Goal: Task Accomplishment & Management: Manage account settings

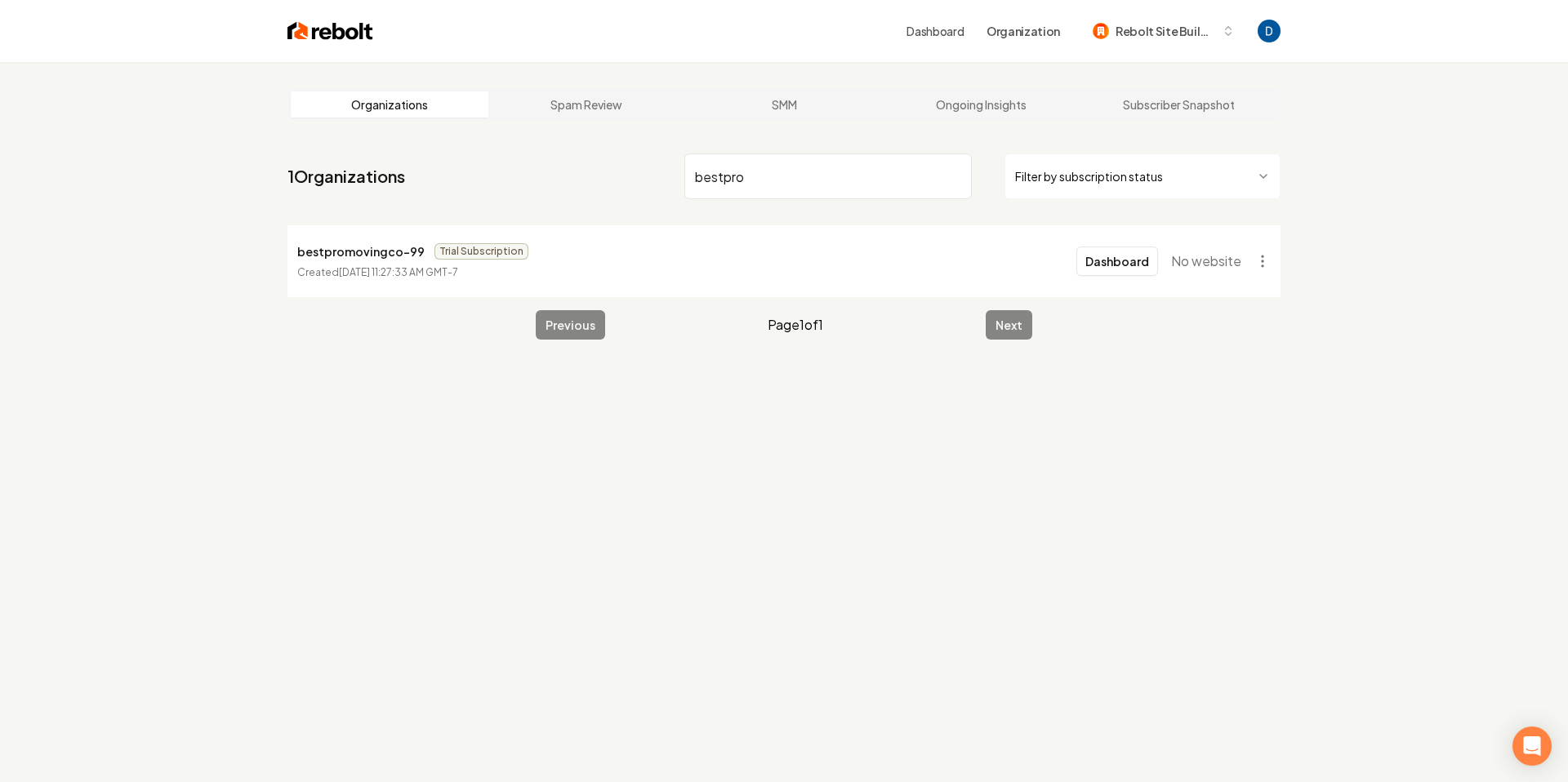
click at [352, 255] on p "bestpromovingco-99" at bounding box center [361, 251] width 128 height 20
copy p "bestpromovingco-99"
click at [778, 169] on input "bestpro" at bounding box center [828, 176] width 288 height 46
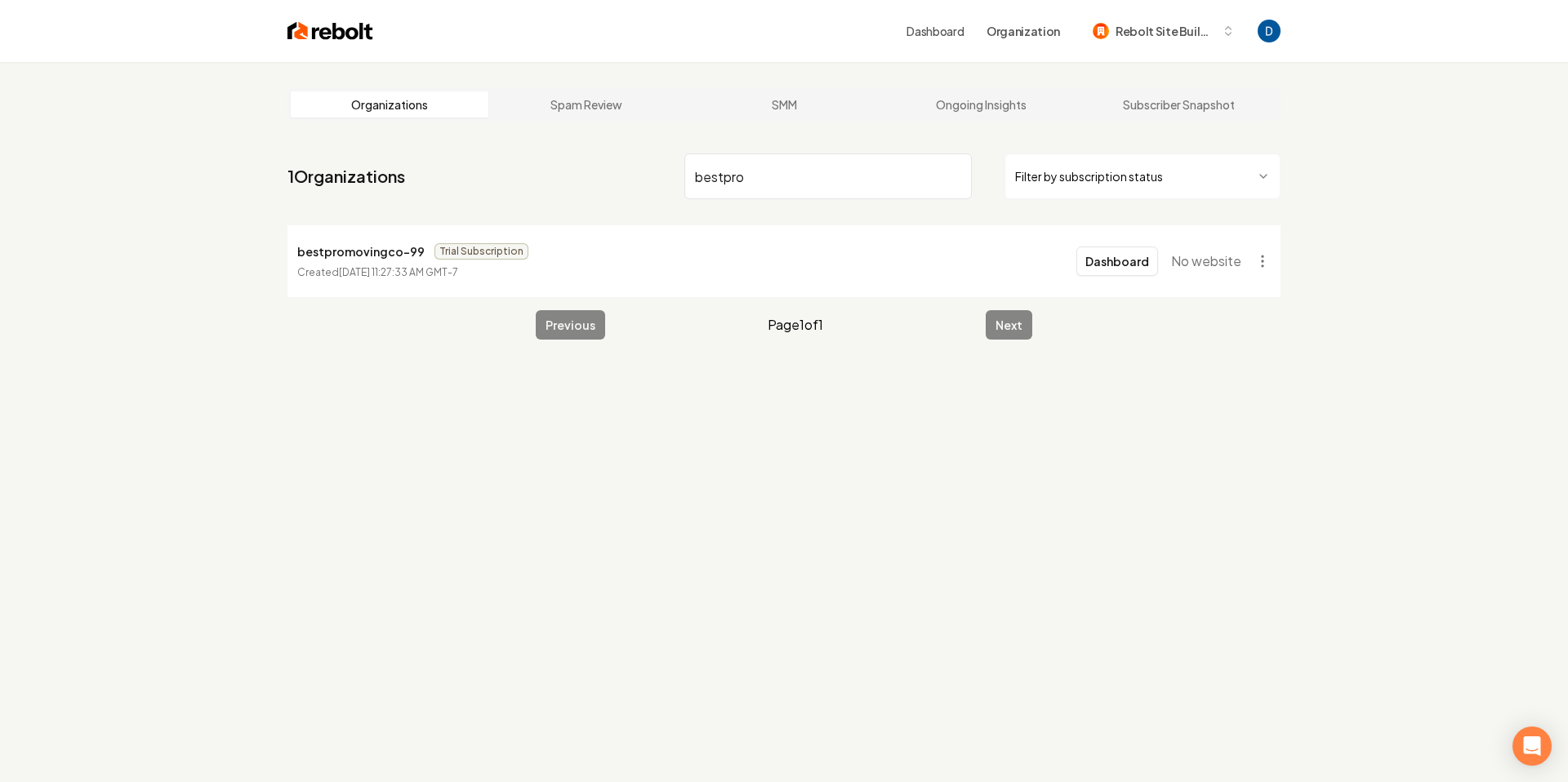
click at [778, 169] on input "bestpro" at bounding box center [828, 176] width 288 height 46
paste input "Best Pro Moving Company"
click at [855, 161] on input "Best Pro Moving Company" at bounding box center [828, 176] width 288 height 46
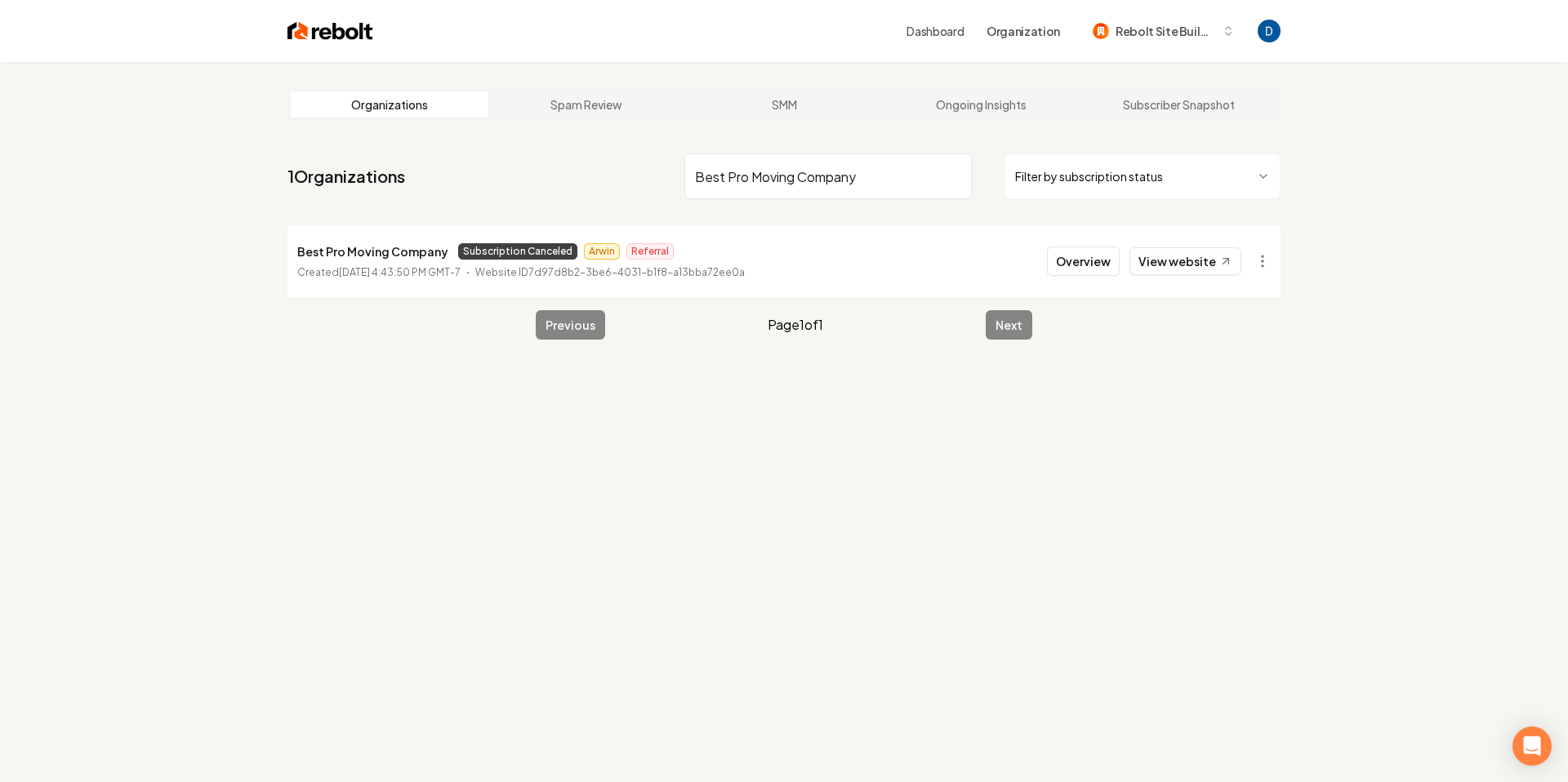
click at [855, 161] on input "Best Pro Moving Company" at bounding box center [828, 176] width 288 height 46
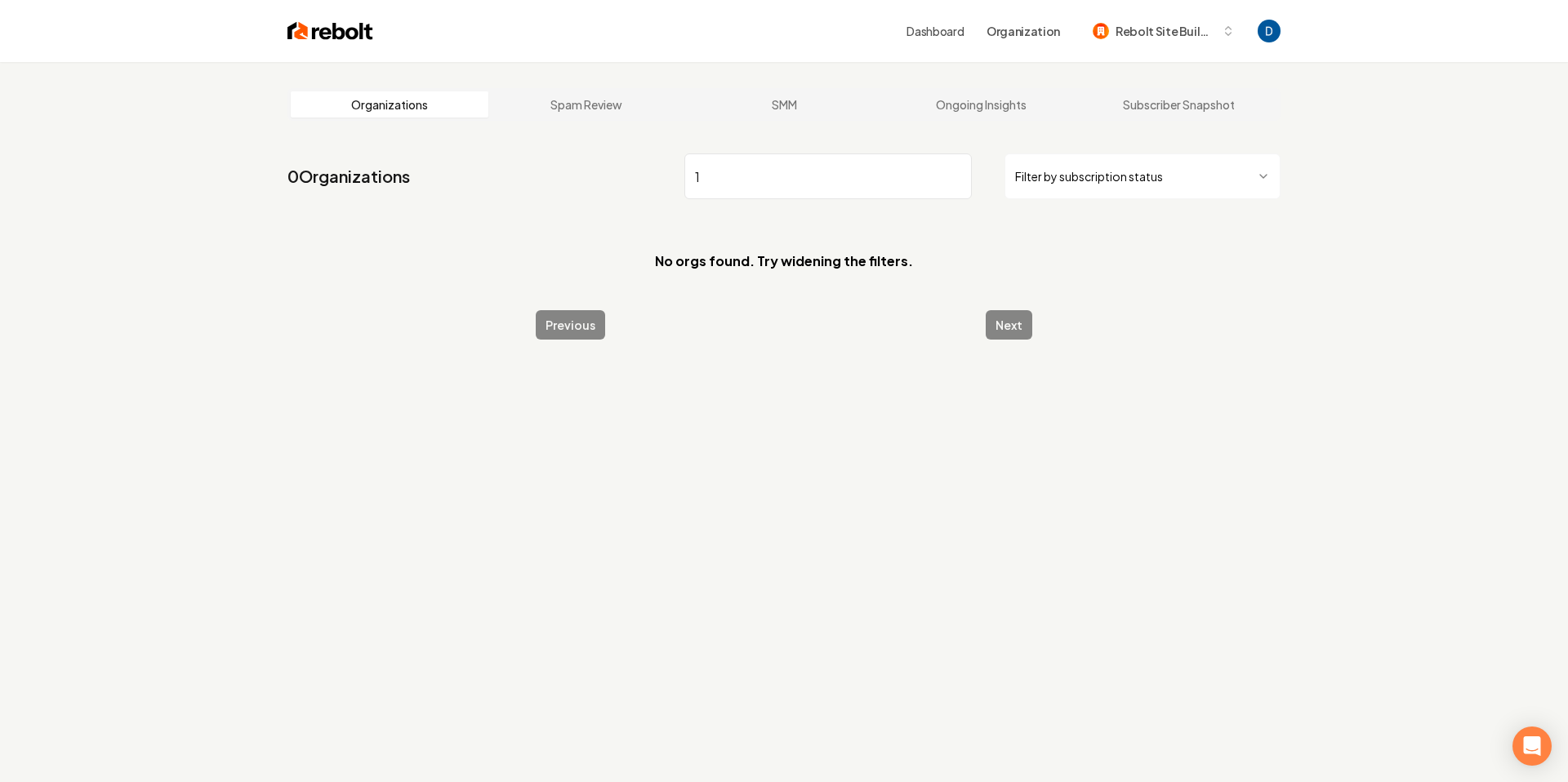
type input "1"
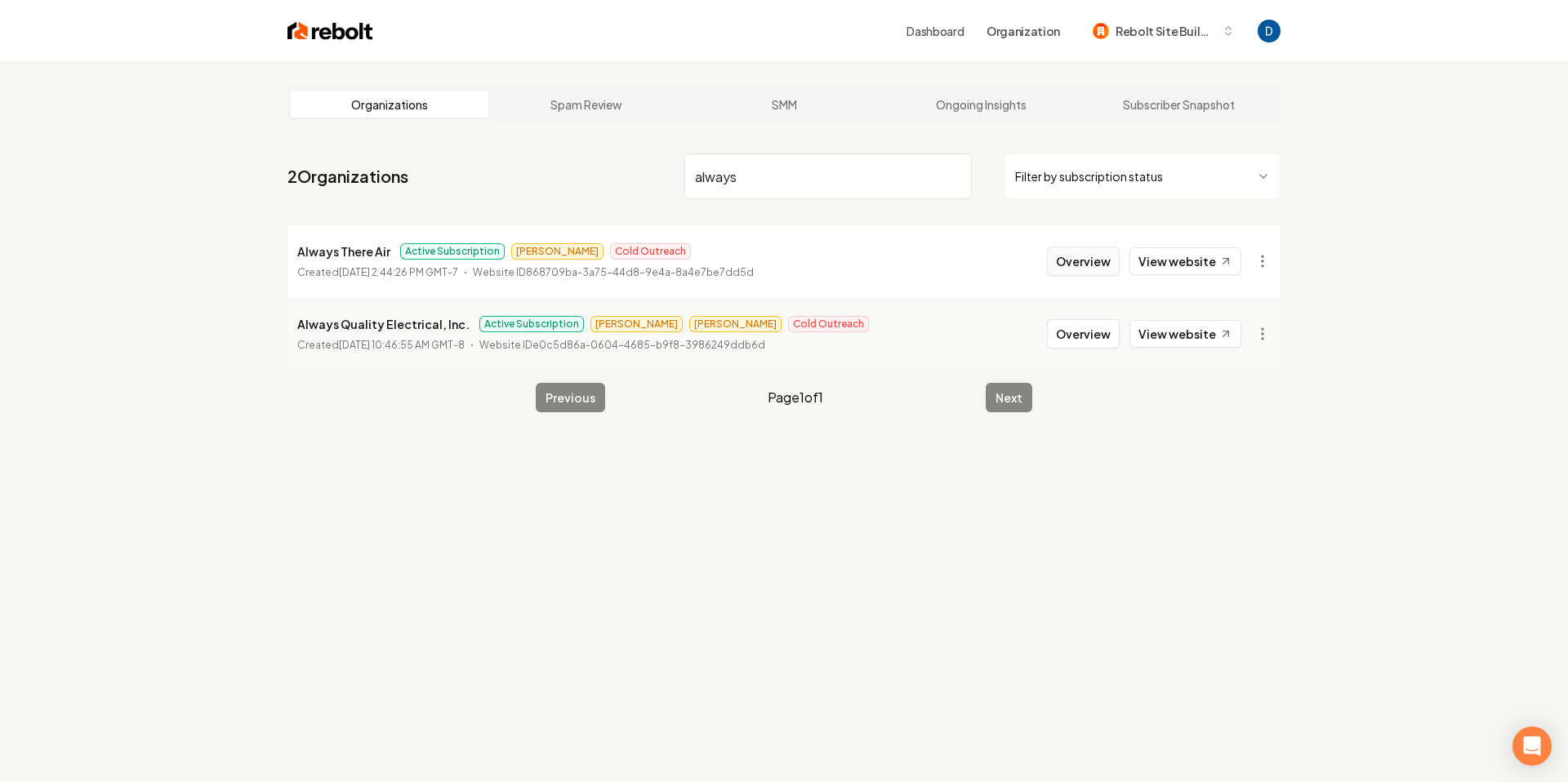
type input "always"
click at [1087, 259] on button "Overview" at bounding box center [1083, 260] width 72 height 29
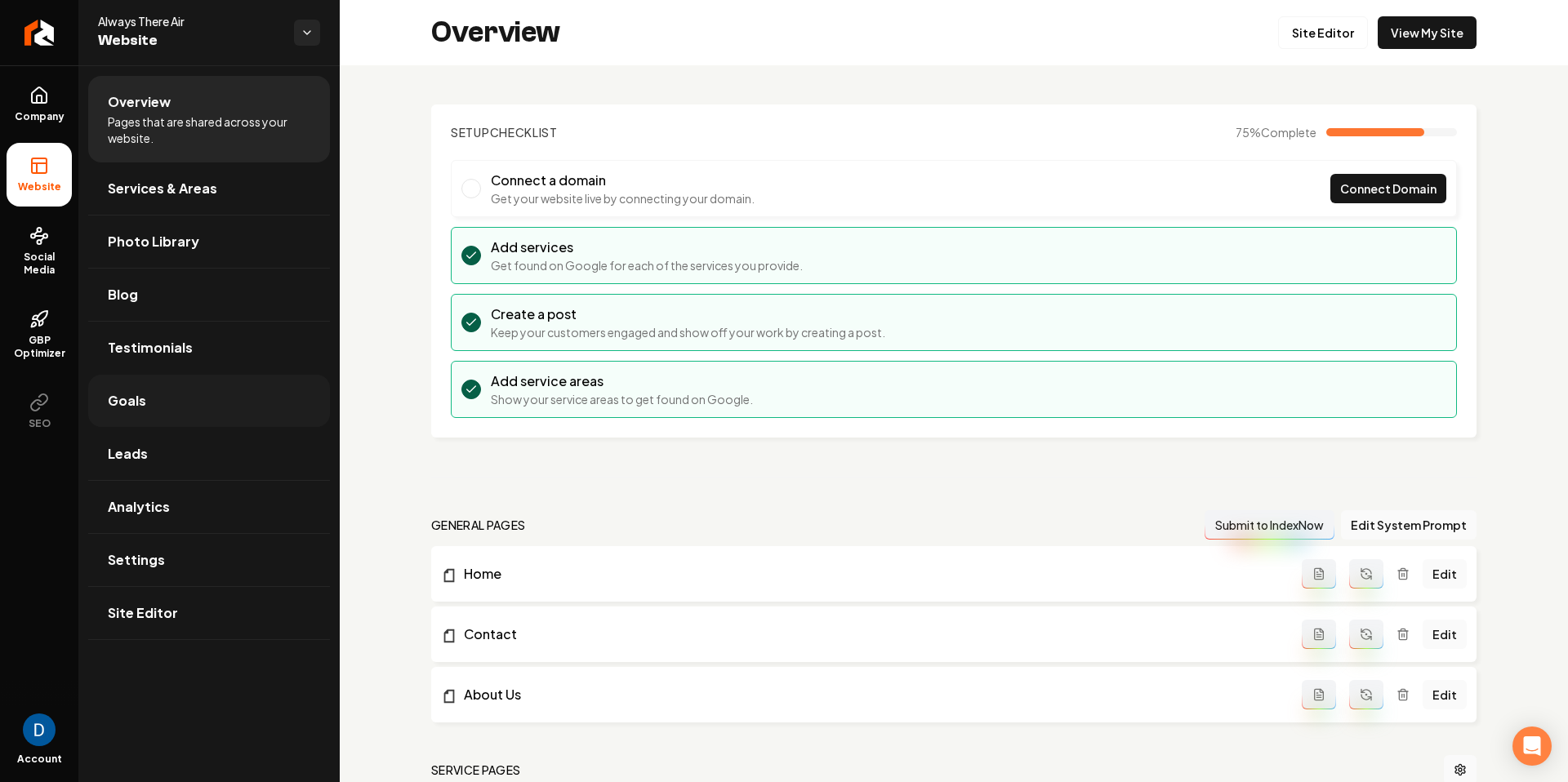
click at [251, 402] on link "Goals" at bounding box center [209, 401] width 242 height 53
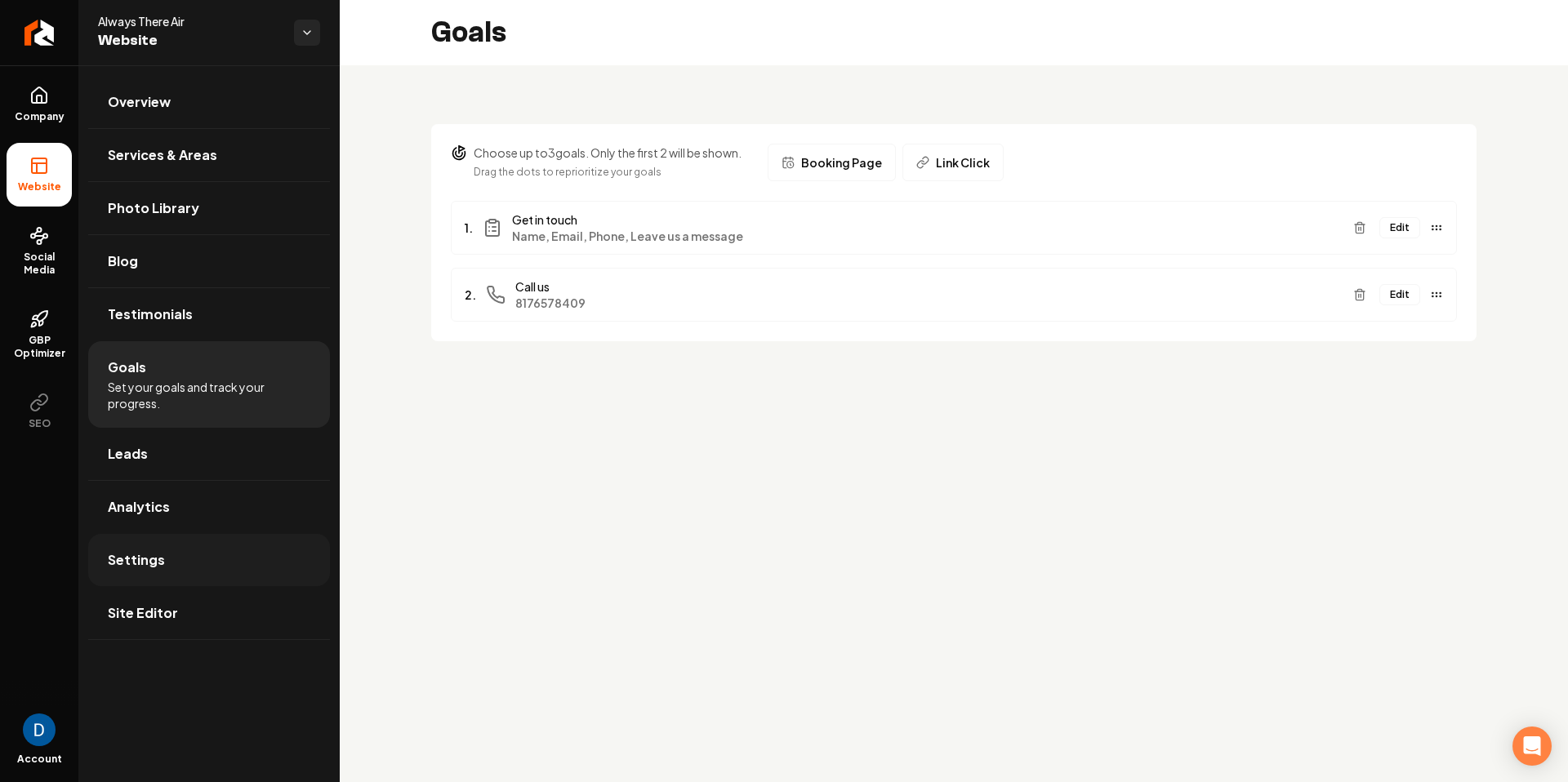
click at [197, 570] on link "Settings" at bounding box center [209, 560] width 242 height 53
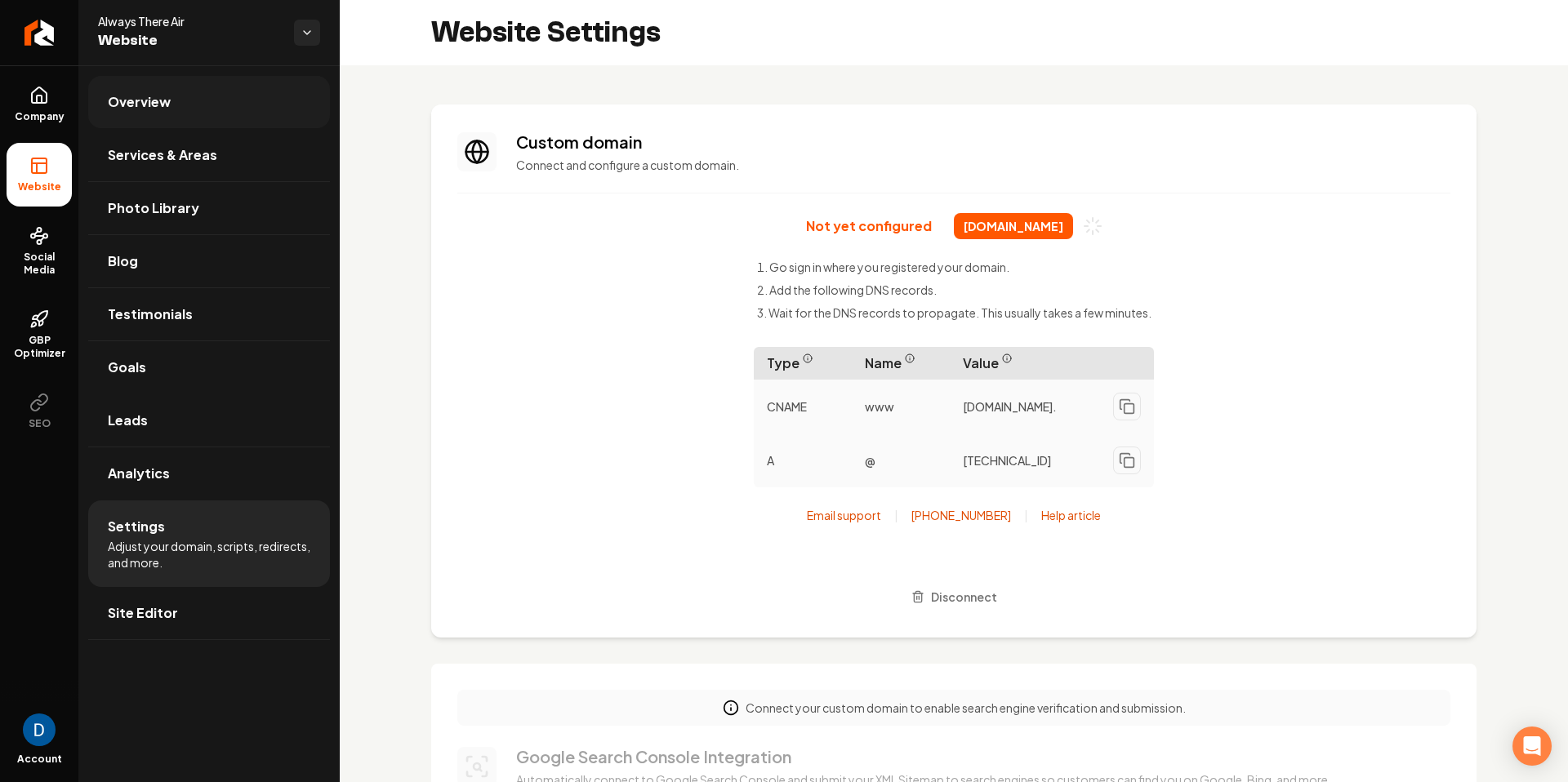
click at [176, 115] on link "Overview" at bounding box center [209, 102] width 242 height 53
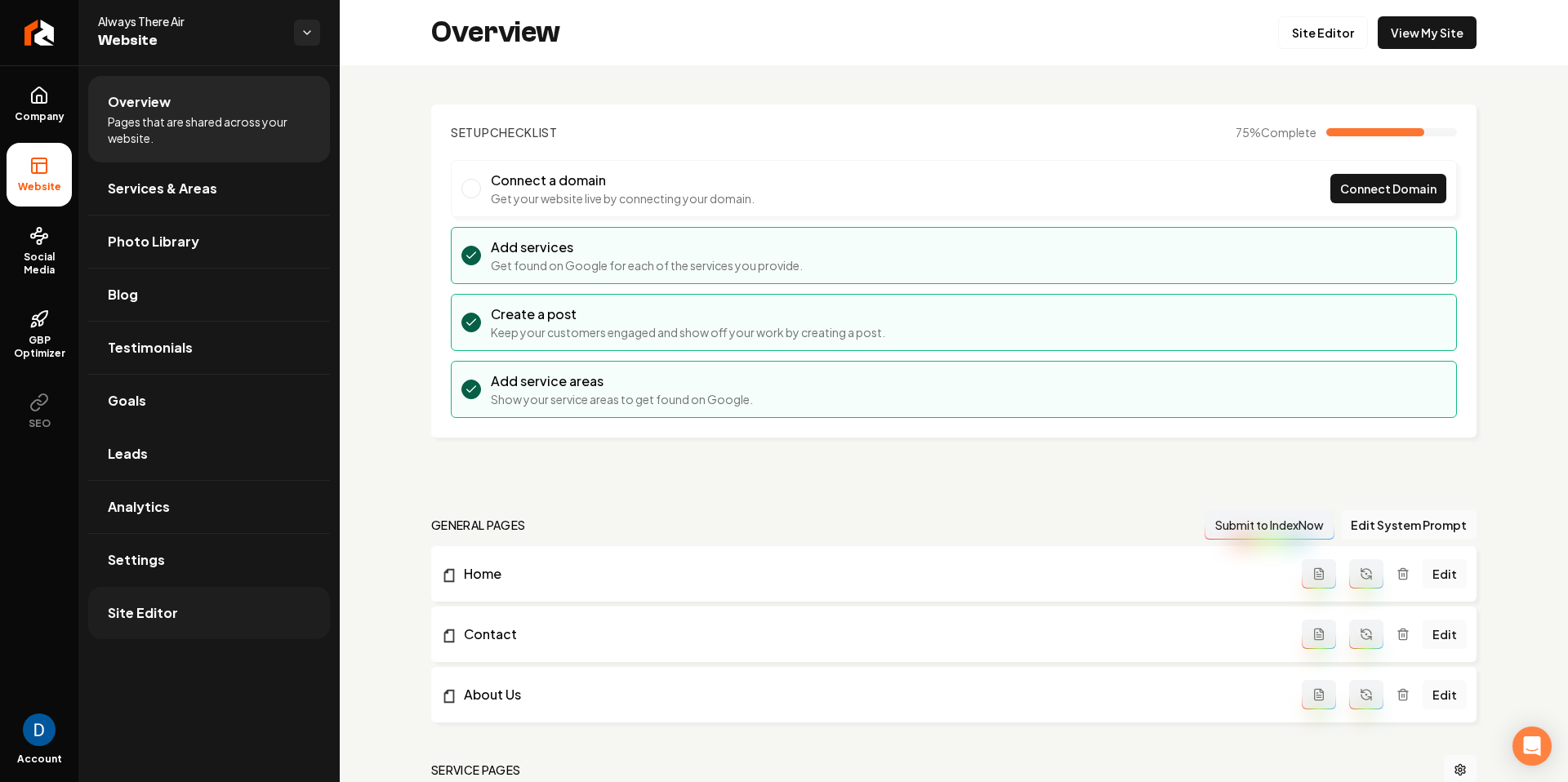
click at [186, 614] on link "Site Editor" at bounding box center [209, 614] width 242 height 53
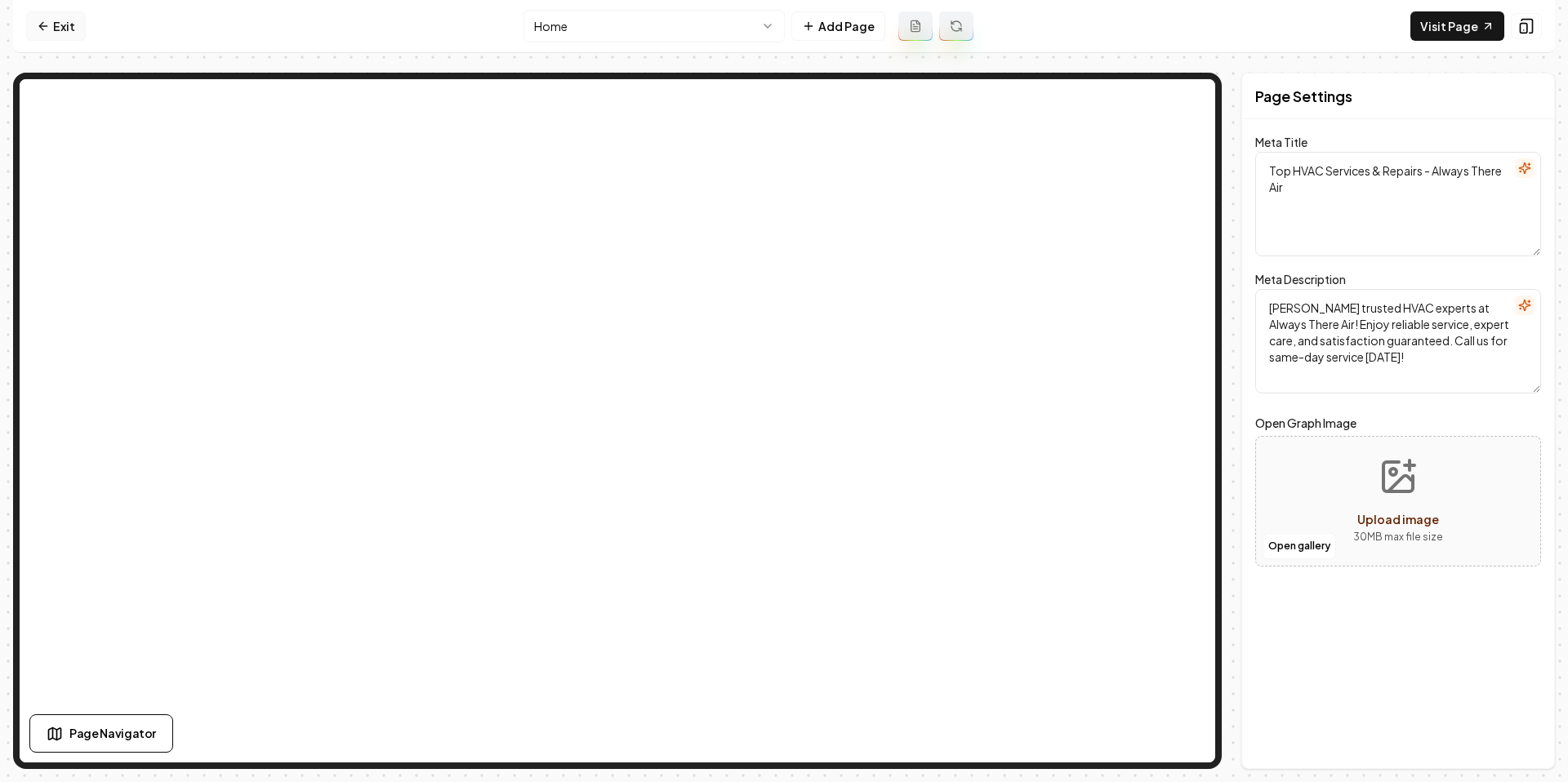
click at [64, 14] on link "Exit" at bounding box center [55, 25] width 59 height 29
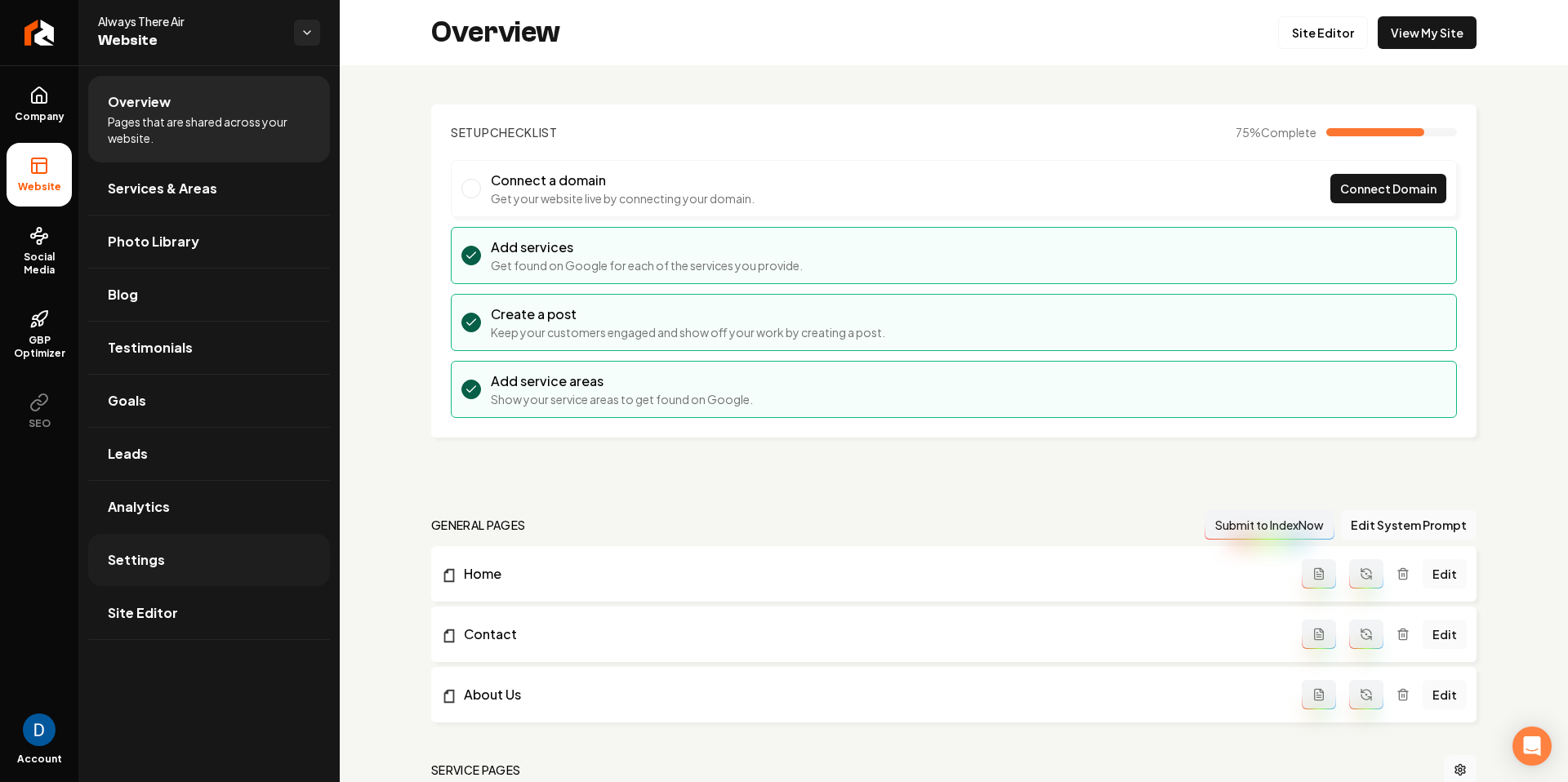
click at [188, 558] on link "Settings" at bounding box center [209, 560] width 242 height 53
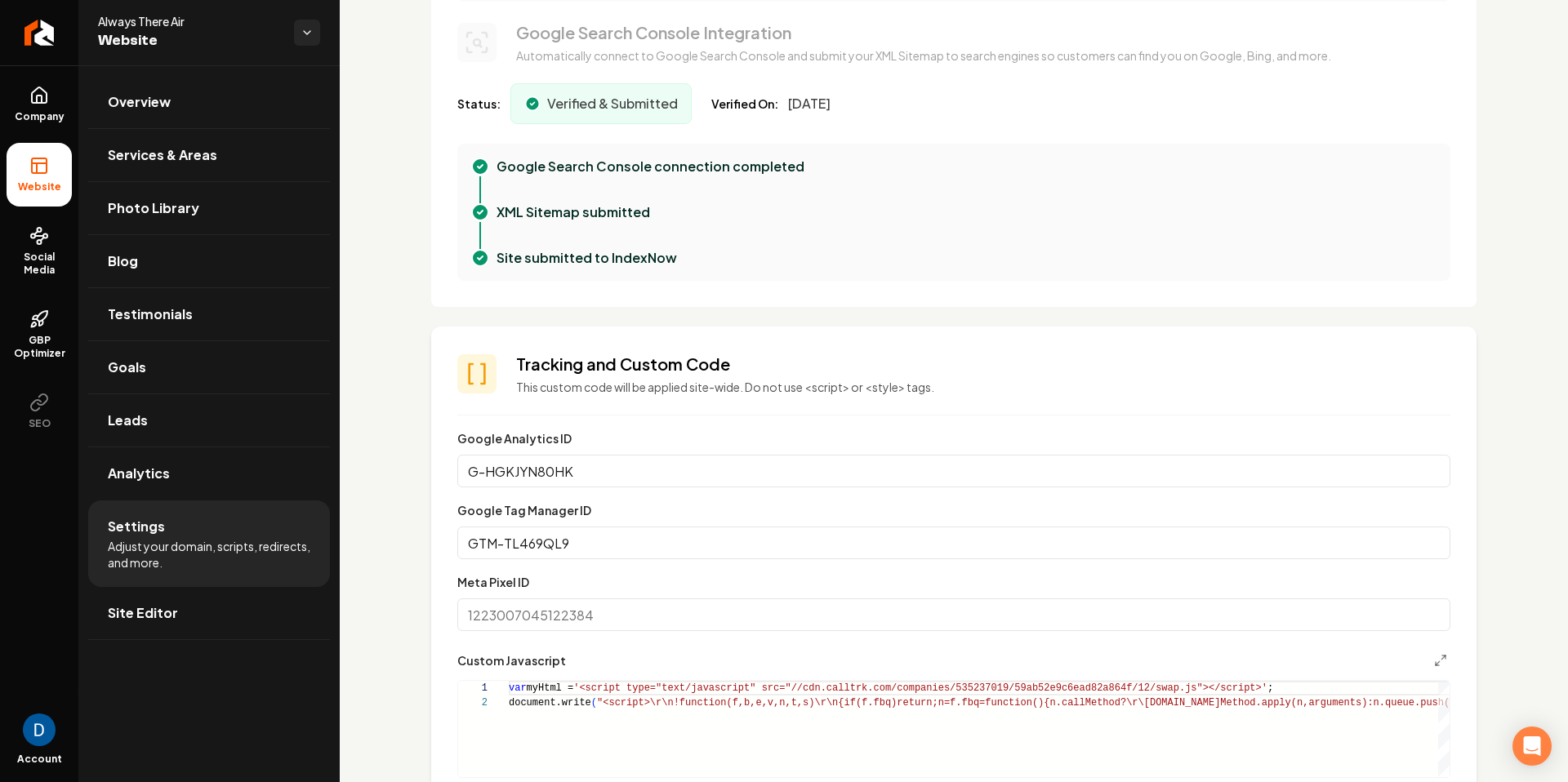
scroll to position [978, 0]
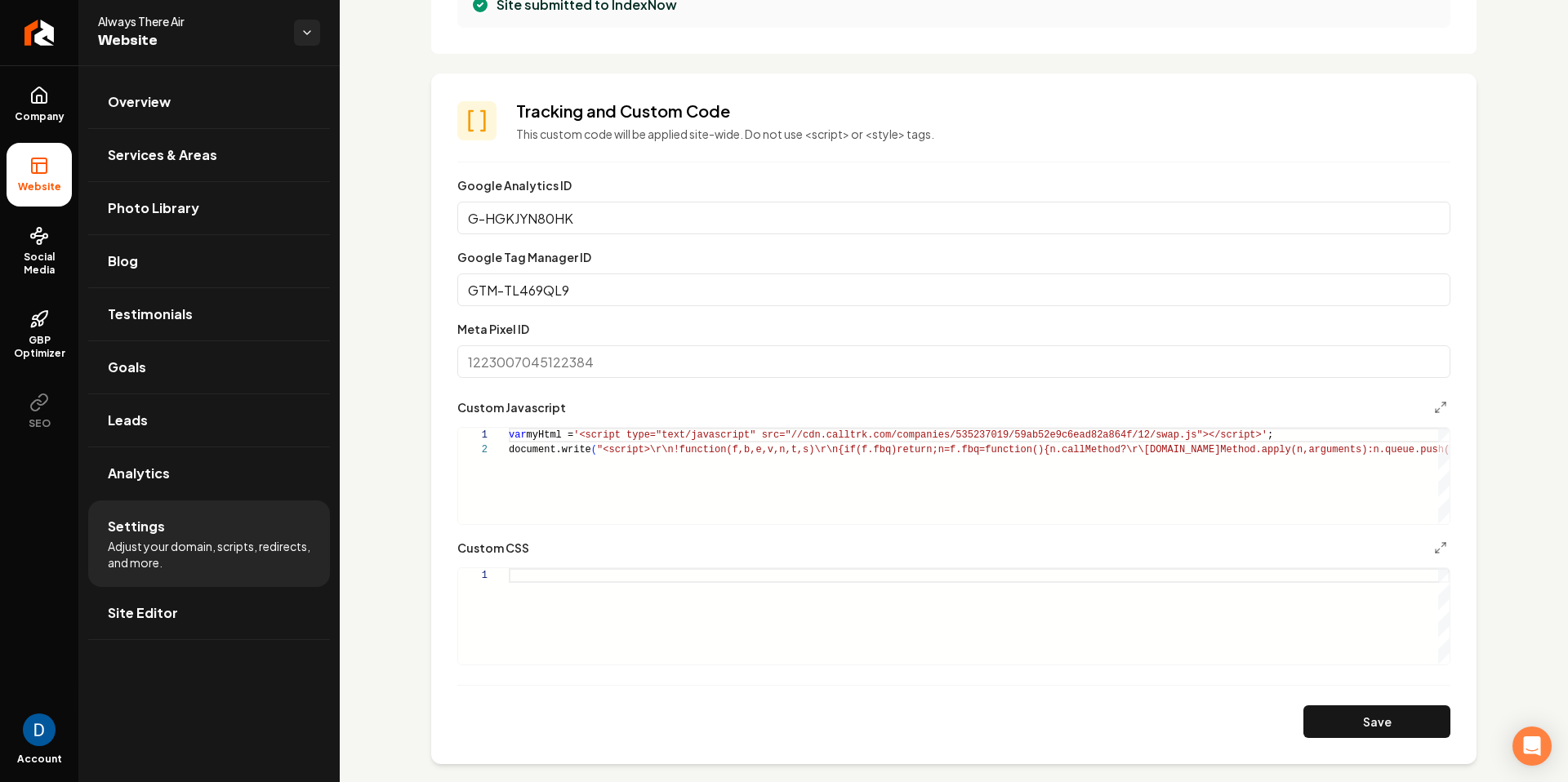
click at [560, 365] on input "Meta Pixel ID" at bounding box center [953, 361] width 993 height 33
paste input "639014105909531"
type input "639014105909531"
click at [1390, 719] on button "Save" at bounding box center [1376, 722] width 147 height 33
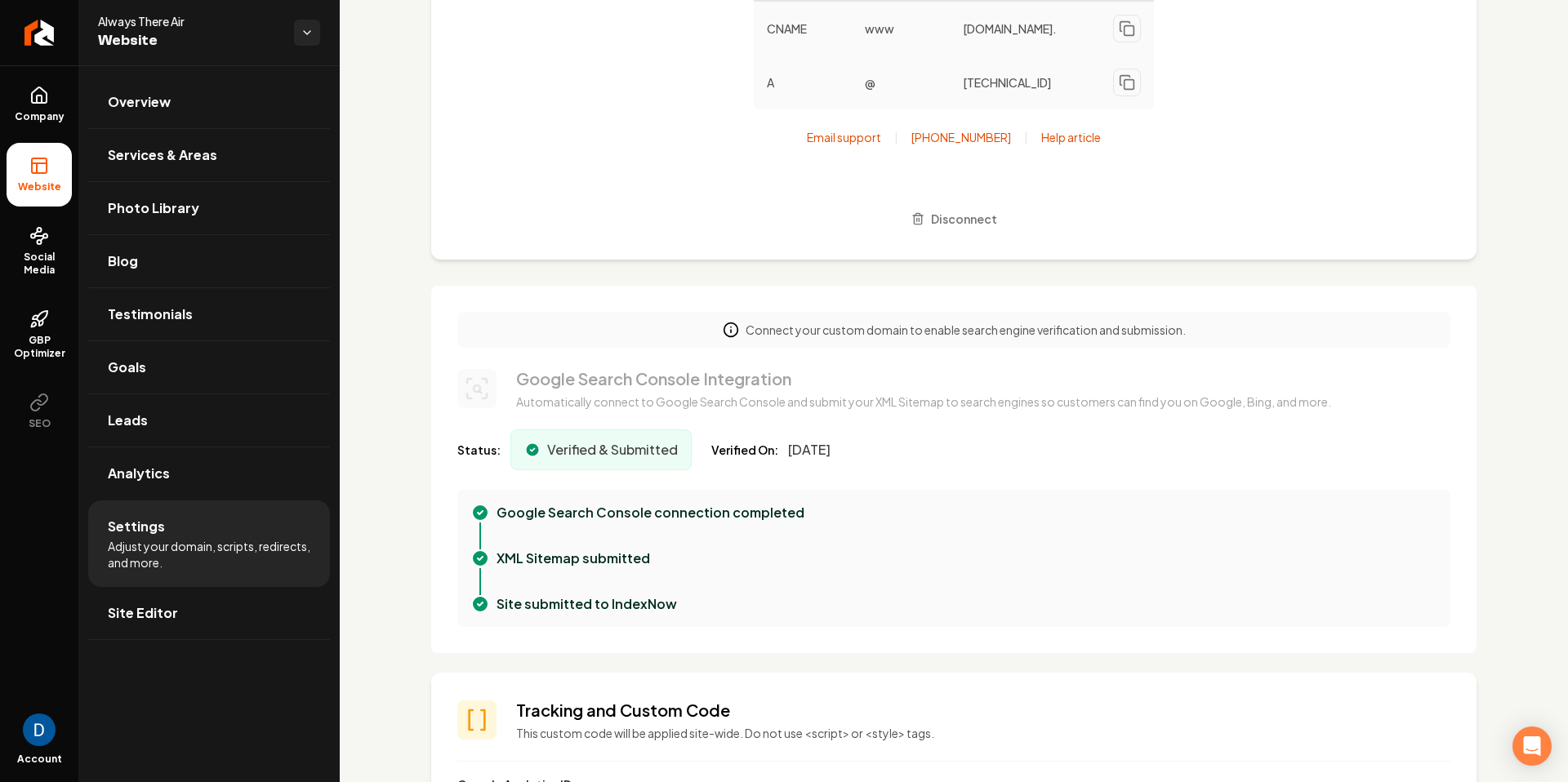
scroll to position [781, 0]
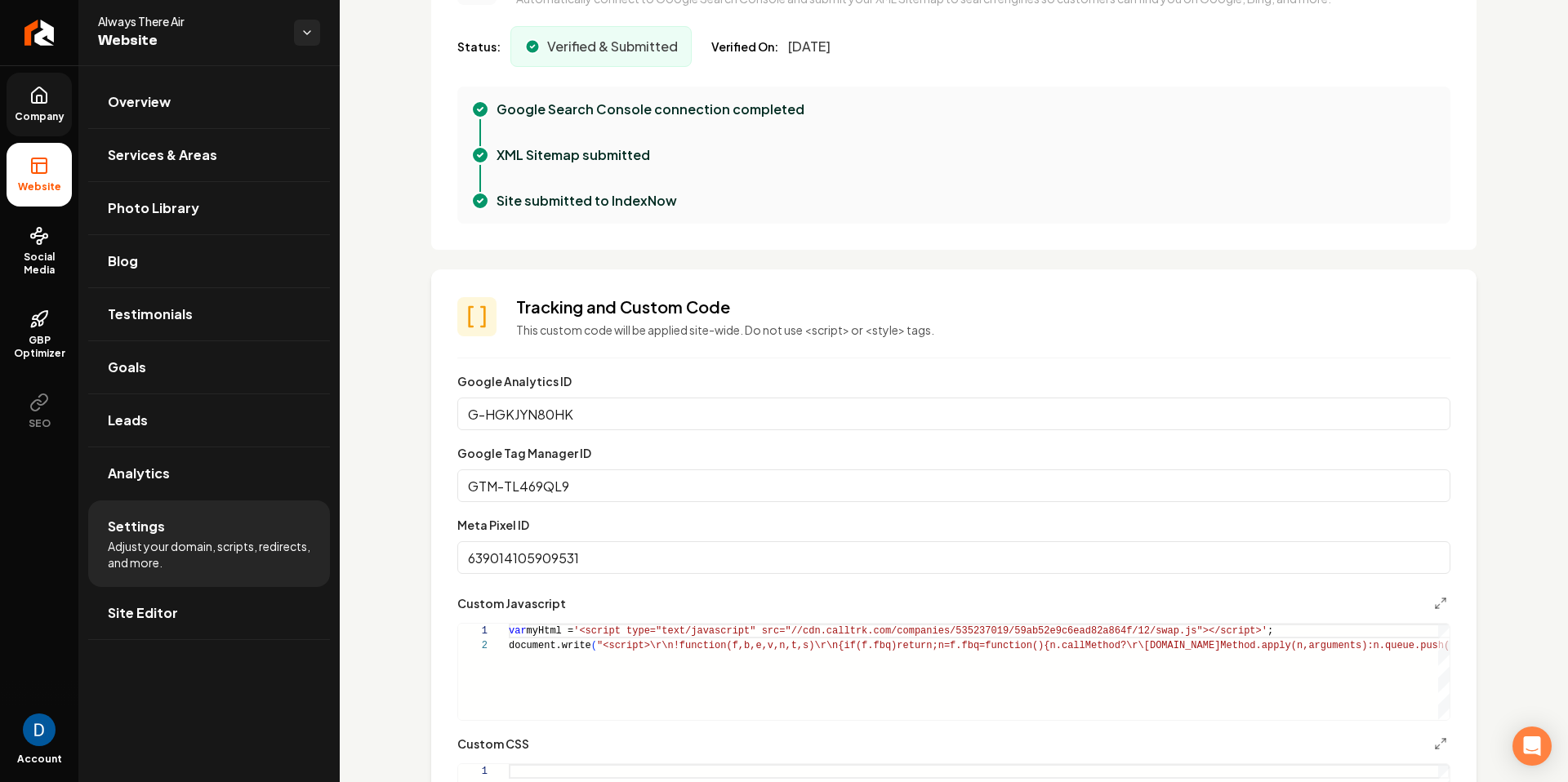
click at [18, 96] on link "Company" at bounding box center [39, 104] width 65 height 64
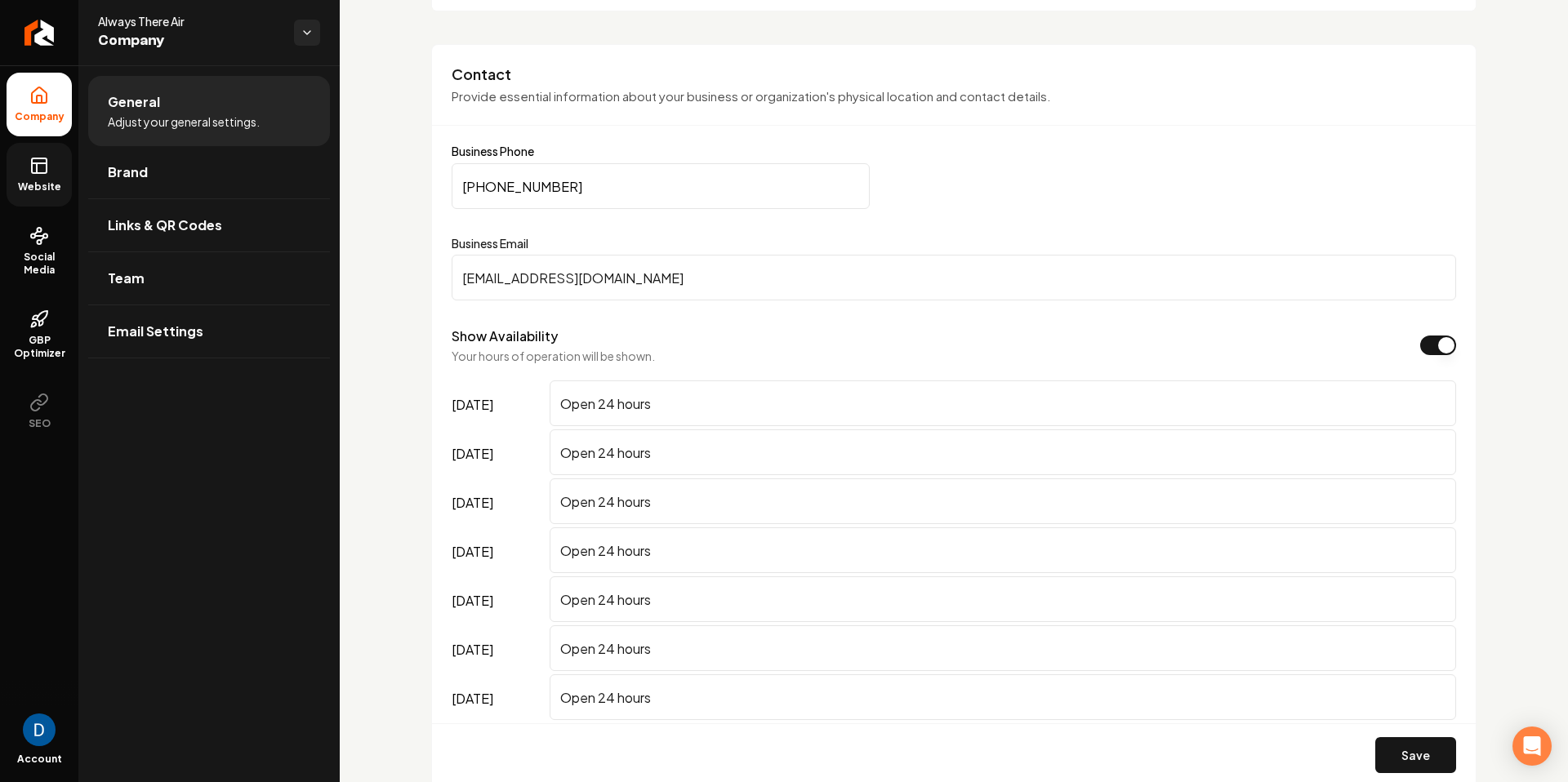
click at [34, 190] on span "Website" at bounding box center [39, 187] width 56 height 13
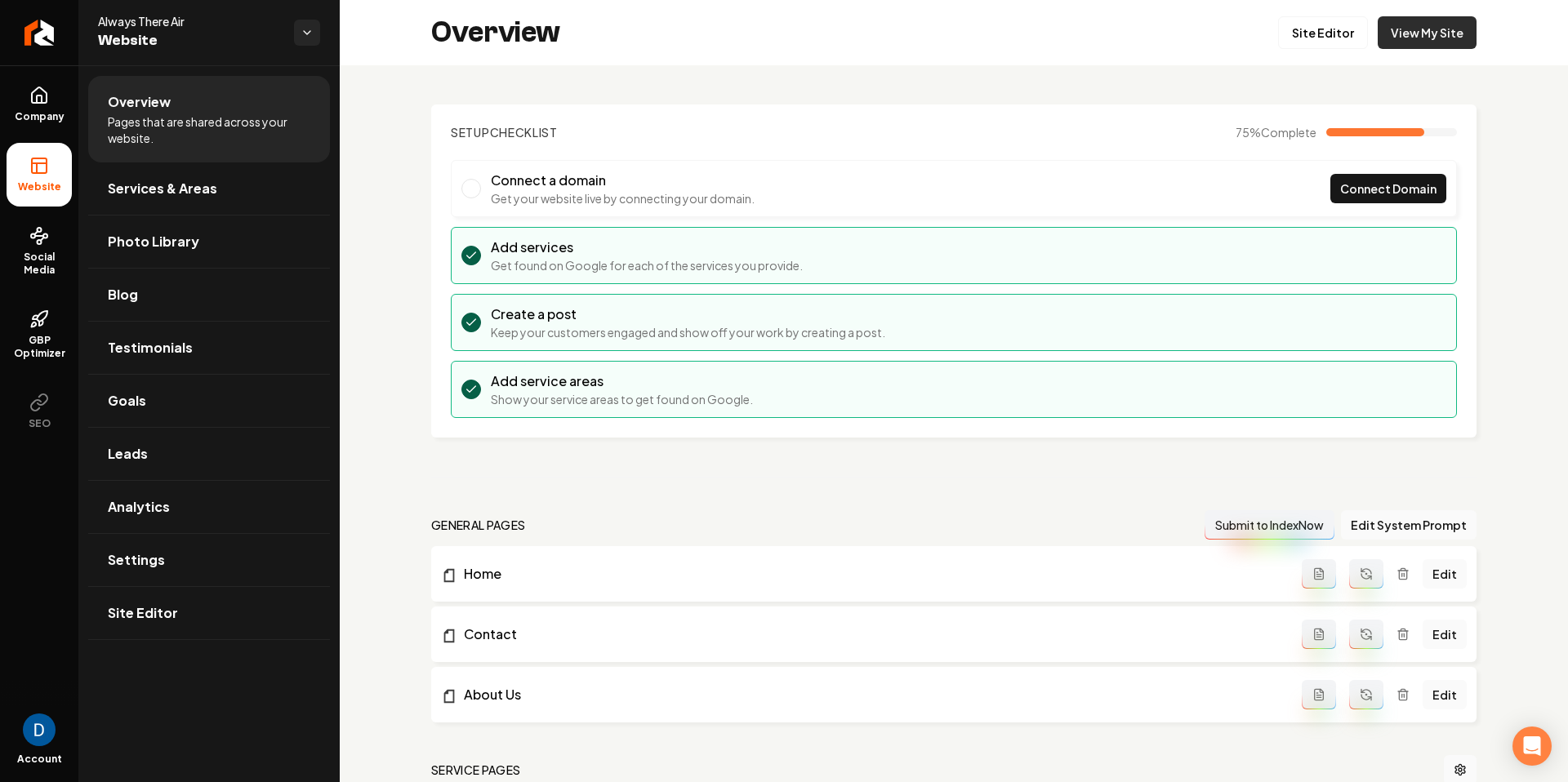
click at [1442, 31] on link "View My Site" at bounding box center [1427, 32] width 99 height 33
click at [40, 257] on span "Social Media" at bounding box center [39, 264] width 65 height 26
